Goal: Task Accomplishment & Management: Use online tool/utility

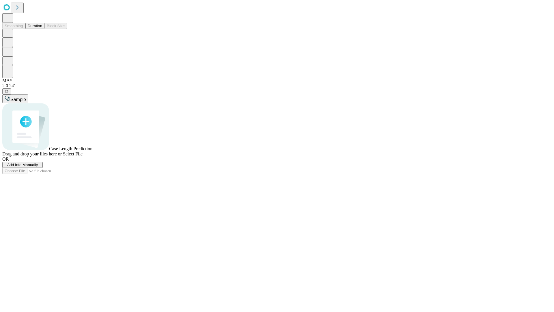
click at [42, 29] on button "Duration" at bounding box center [34, 26] width 19 height 6
click at [83, 156] on span "Select File" at bounding box center [73, 153] width 20 height 5
